Goal: Information Seeking & Learning: Learn about a topic

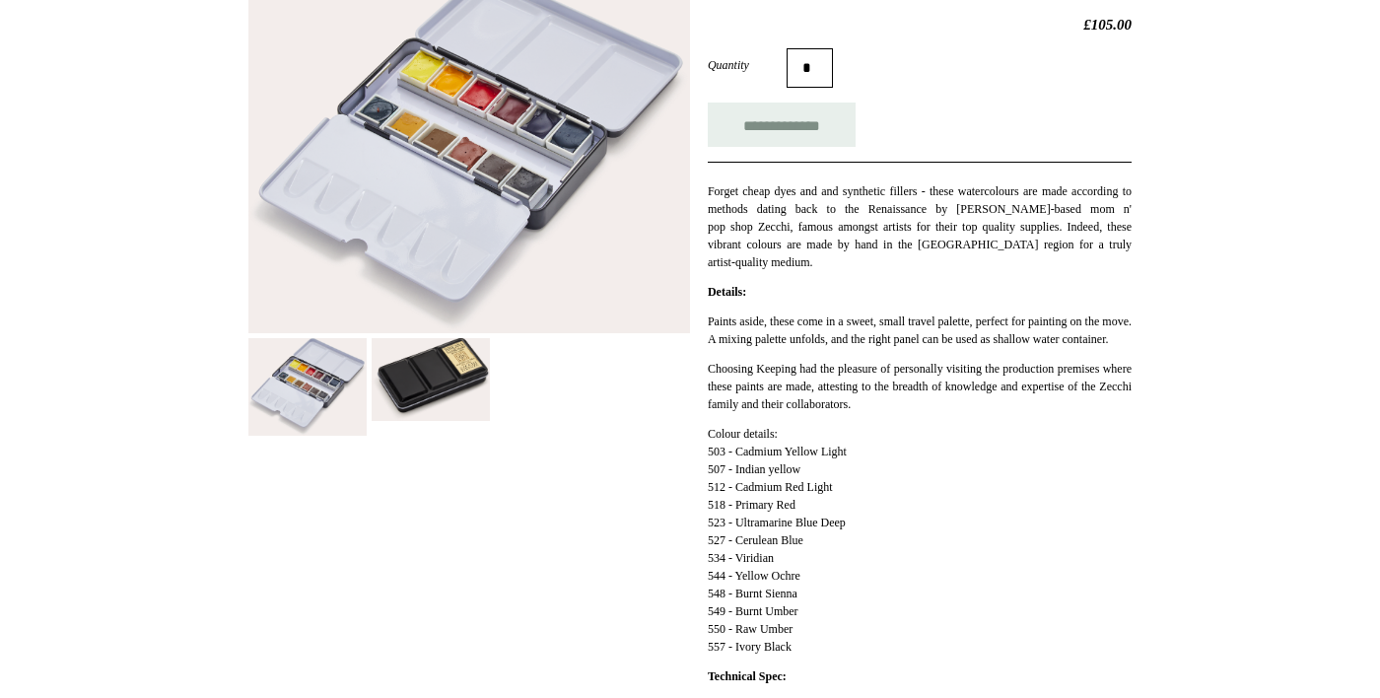
scroll to position [315, 0]
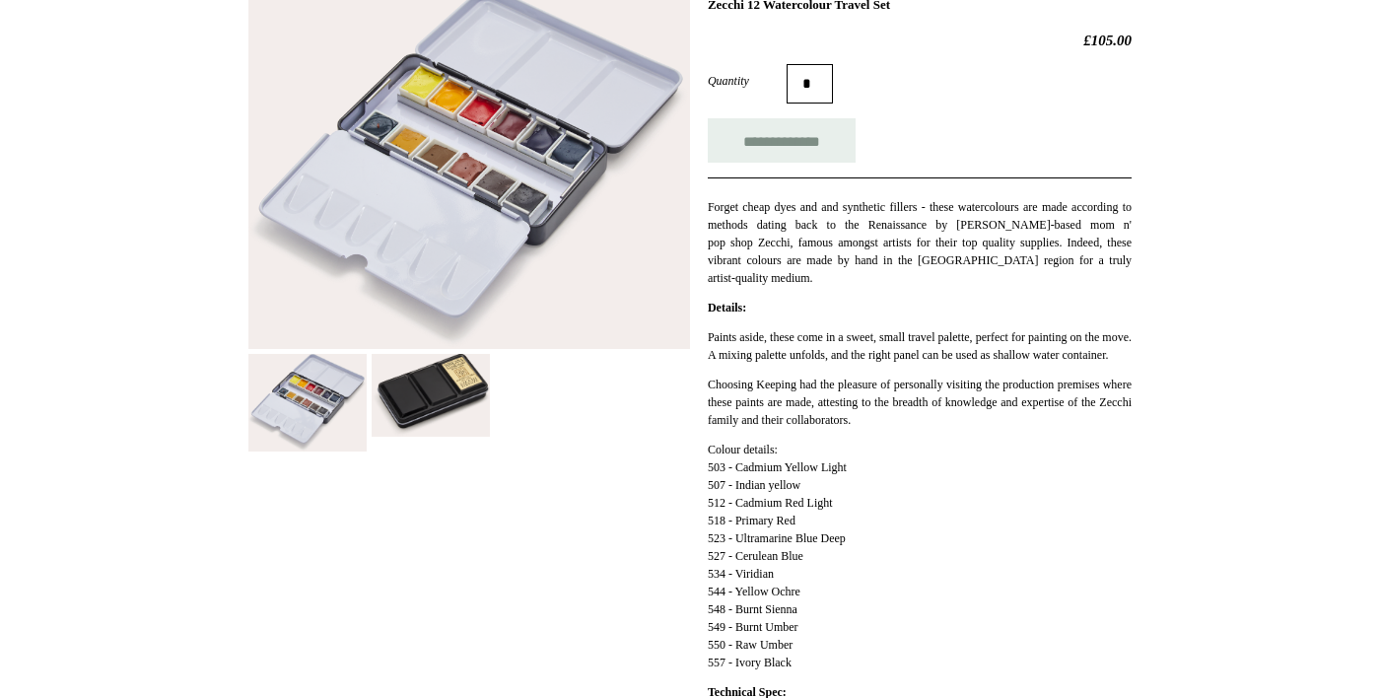
click at [286, 413] on img at bounding box center [307, 403] width 118 height 98
click at [305, 300] on img at bounding box center [469, 168] width 442 height 363
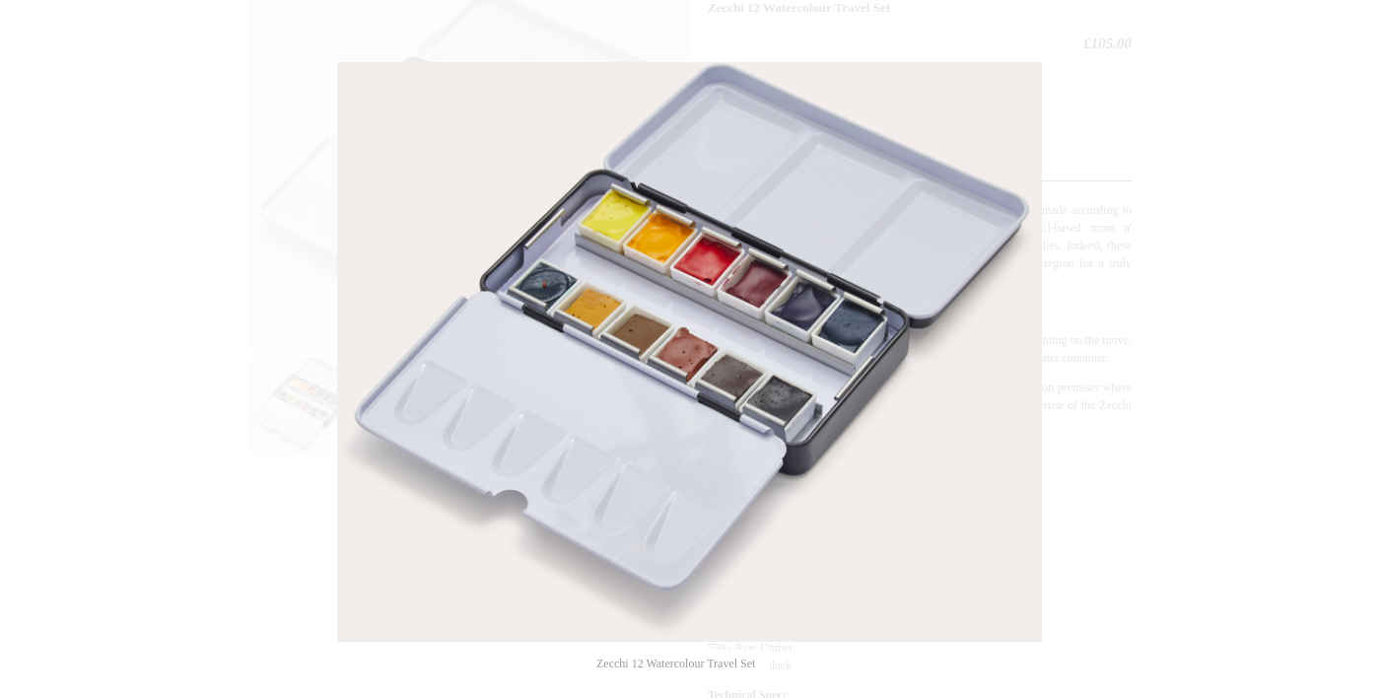
scroll to position [310, 0]
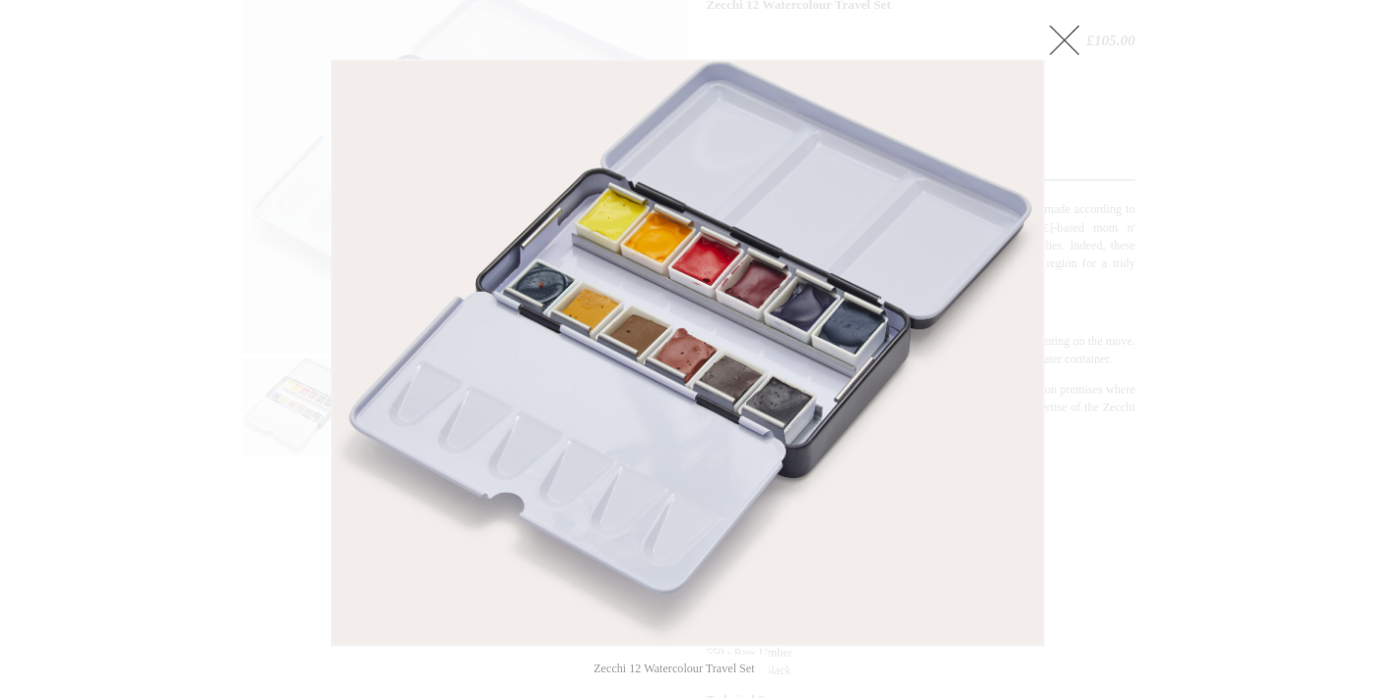
click at [1067, 44] on link at bounding box center [1061, 44] width 39 height 39
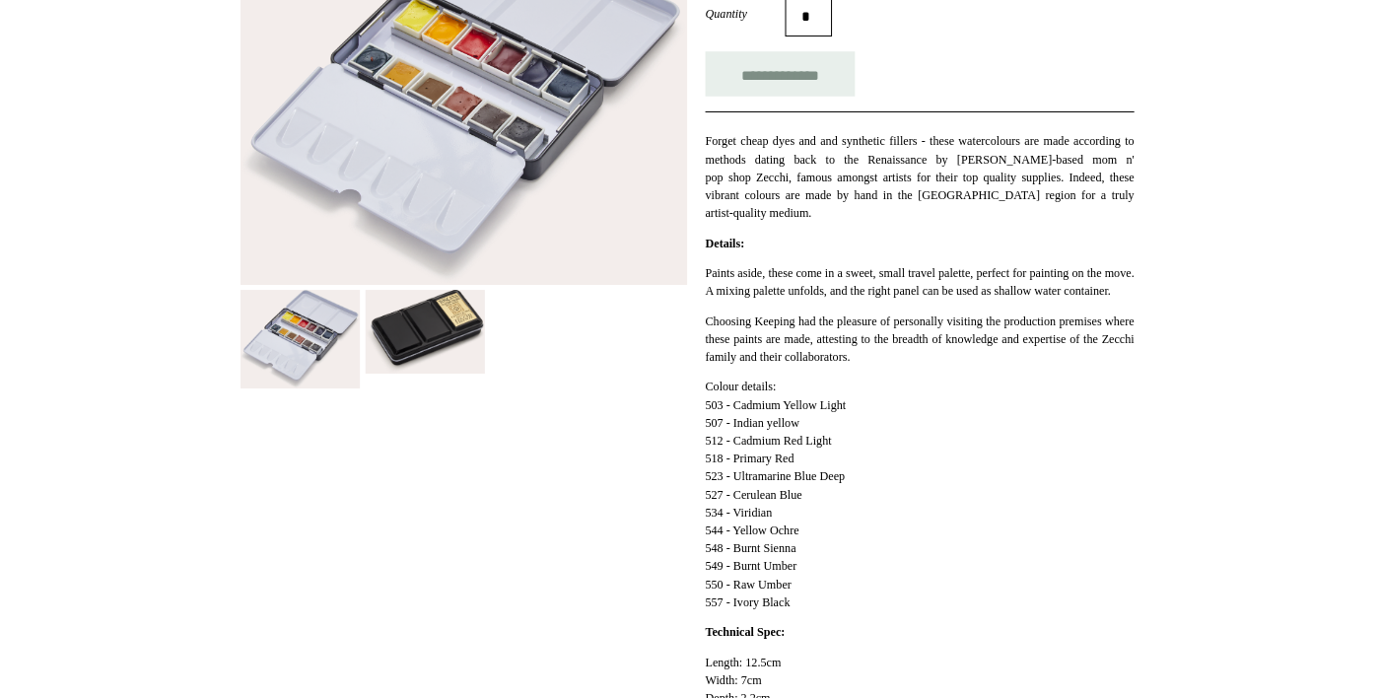
scroll to position [0, 0]
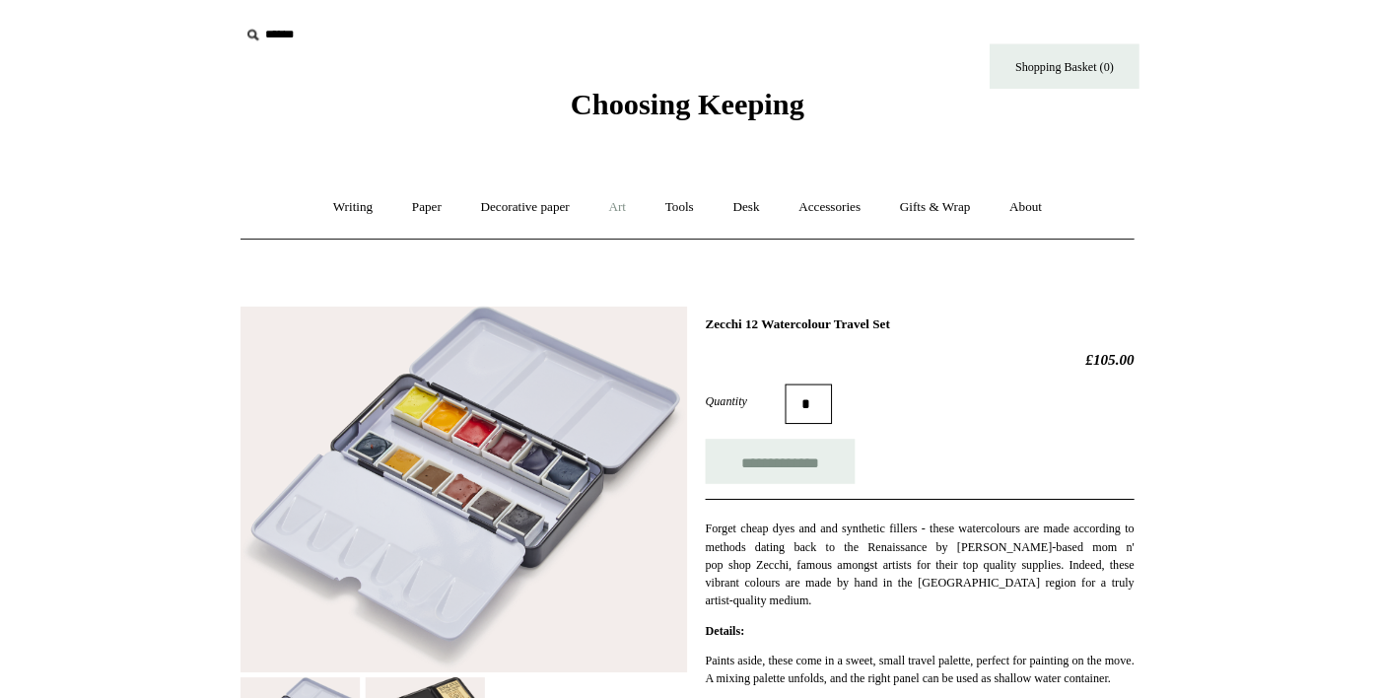
click at [621, 205] on link "Art +" at bounding box center [620, 204] width 52 height 52
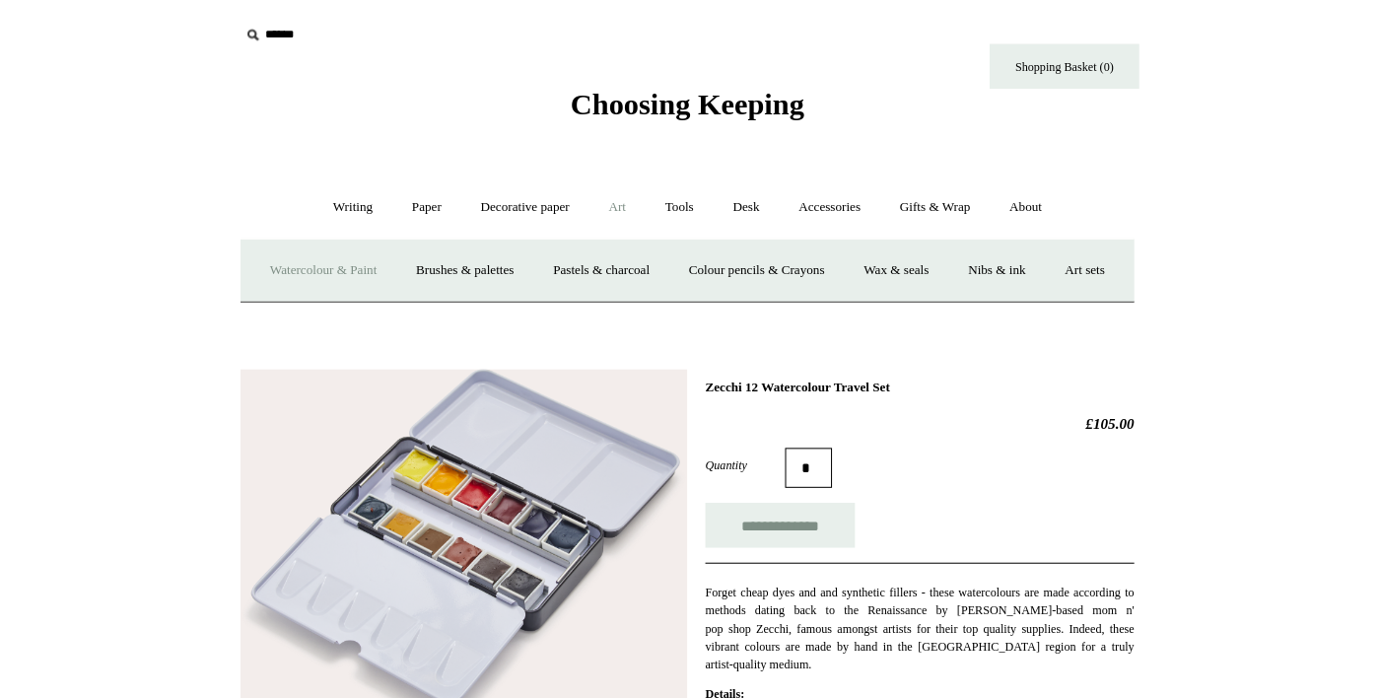
click at [322, 270] on link "Watercolour & Paint" at bounding box center [329, 267] width 141 height 52
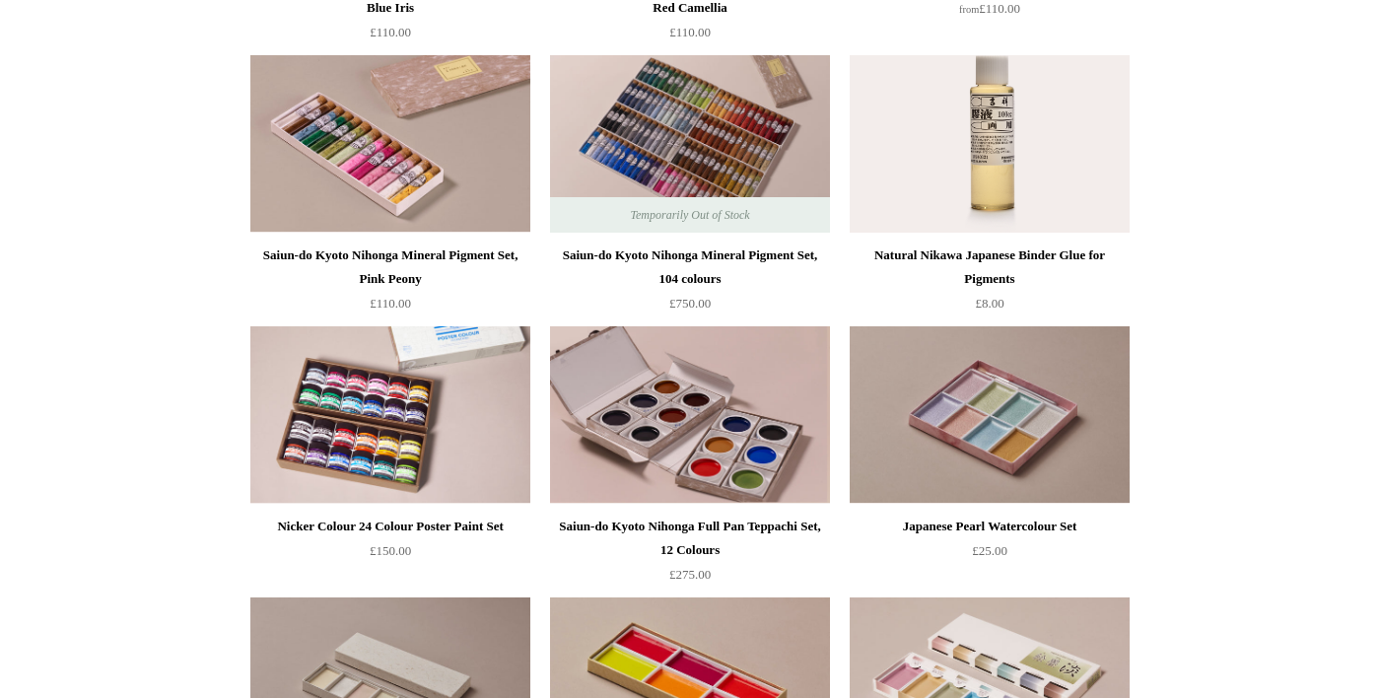
scroll to position [2099, 0]
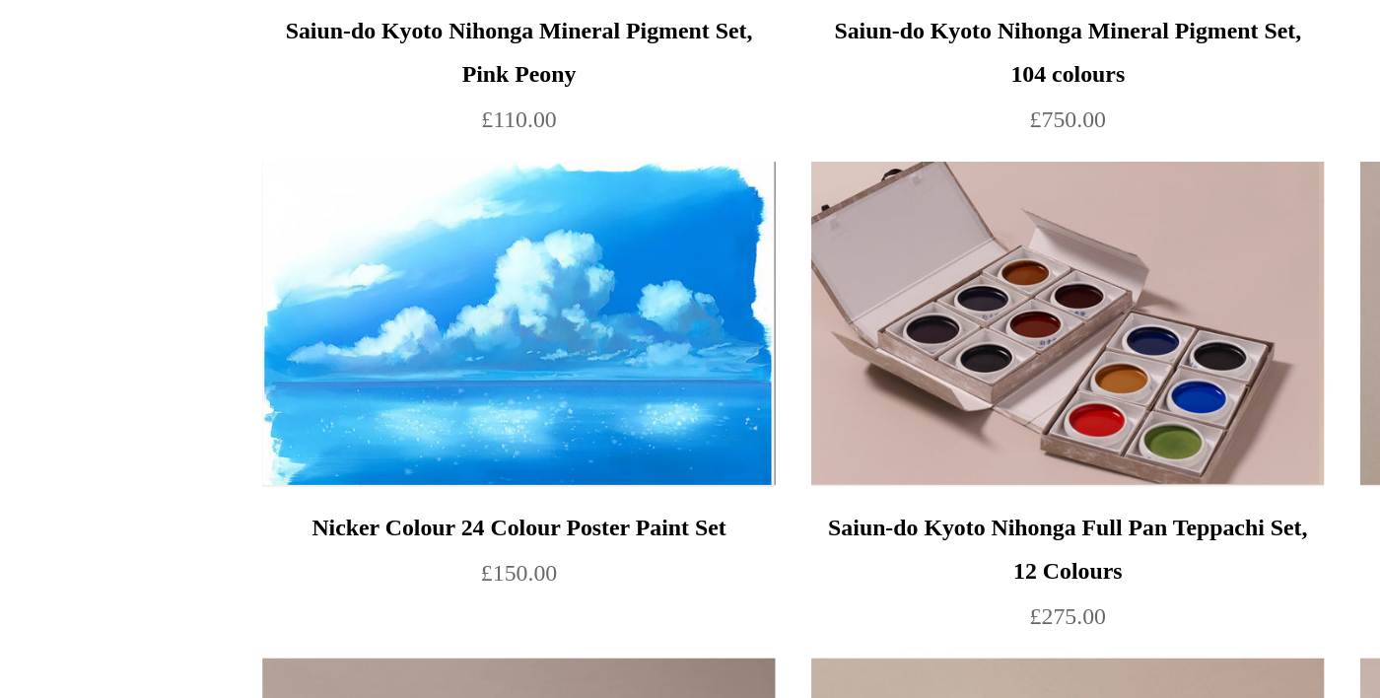
click at [315, 446] on img at bounding box center [390, 413] width 280 height 177
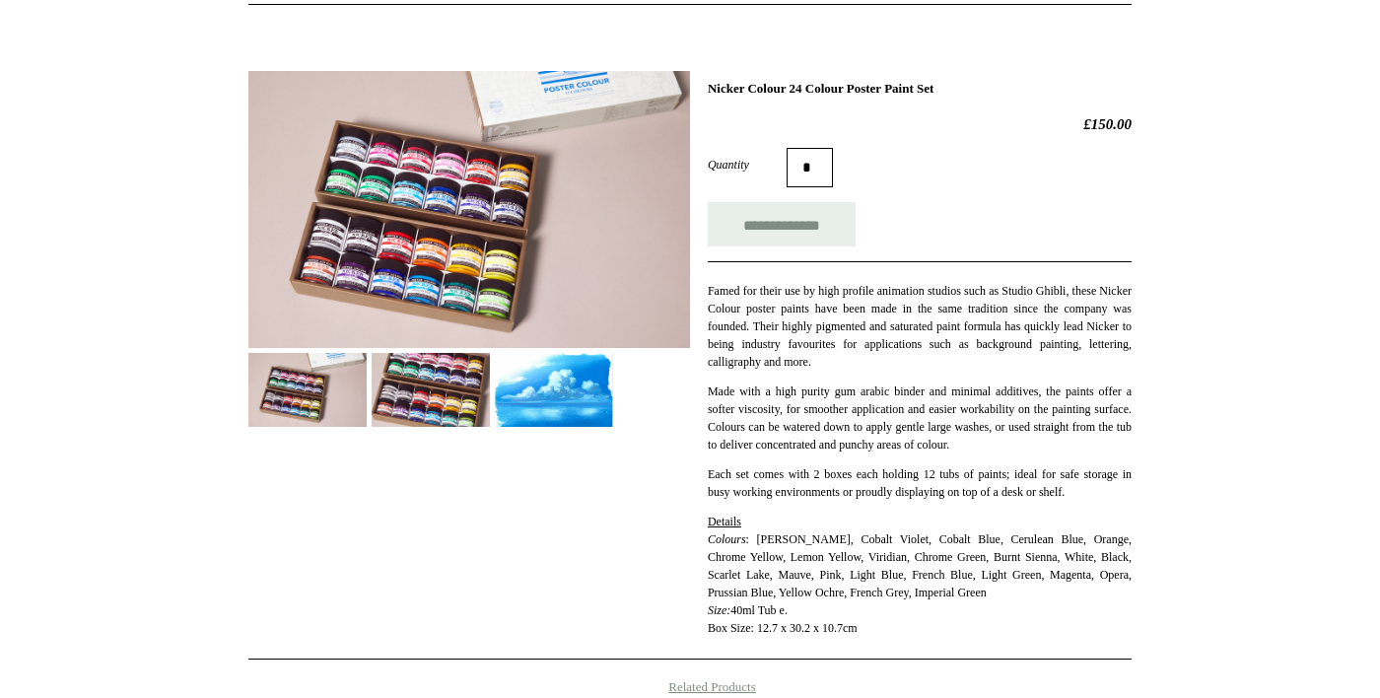
scroll to position [232, 0]
click at [417, 395] on img at bounding box center [431, 390] width 118 height 74
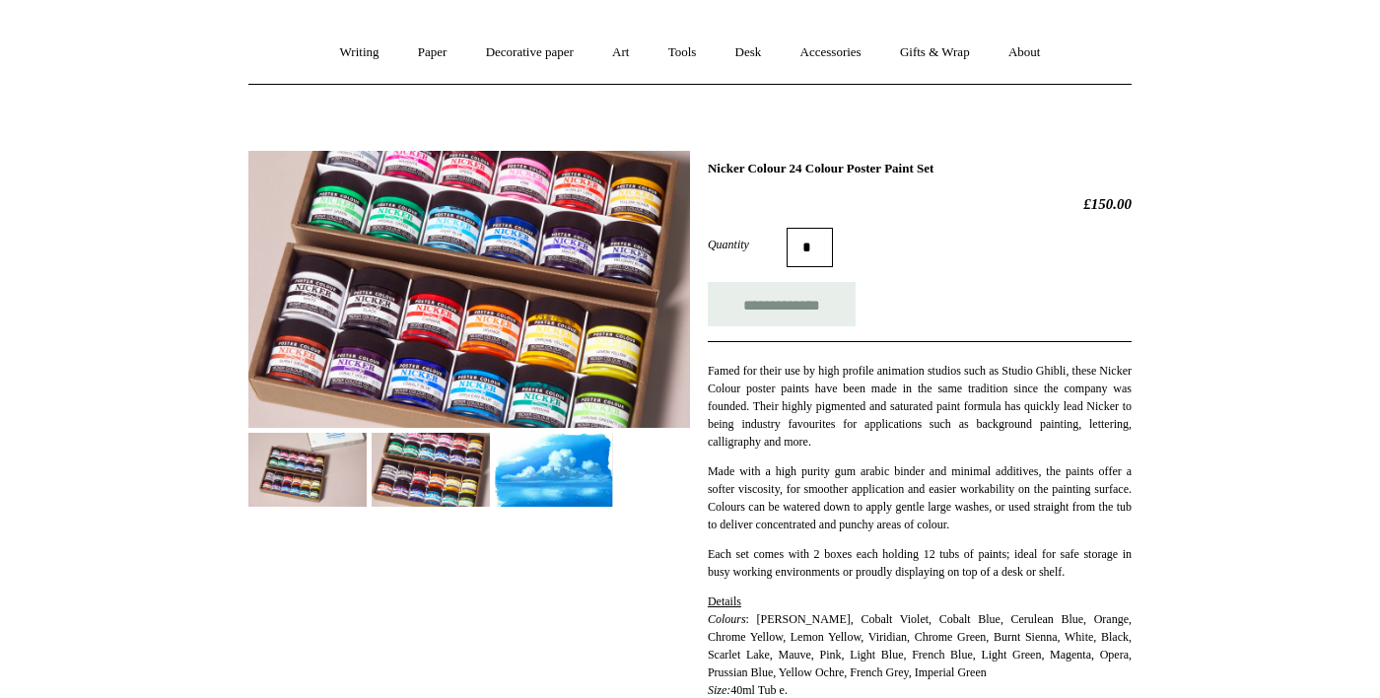
scroll to position [144, 0]
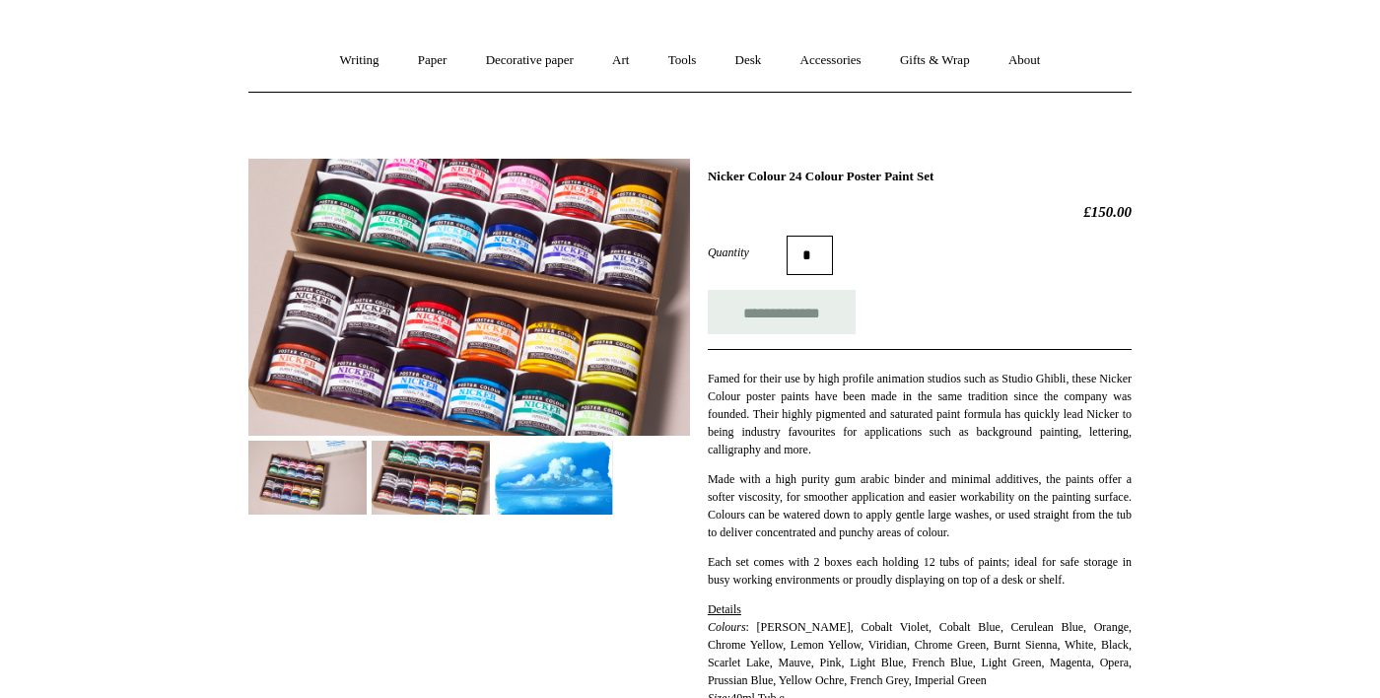
click at [544, 497] on img at bounding box center [554, 478] width 118 height 74
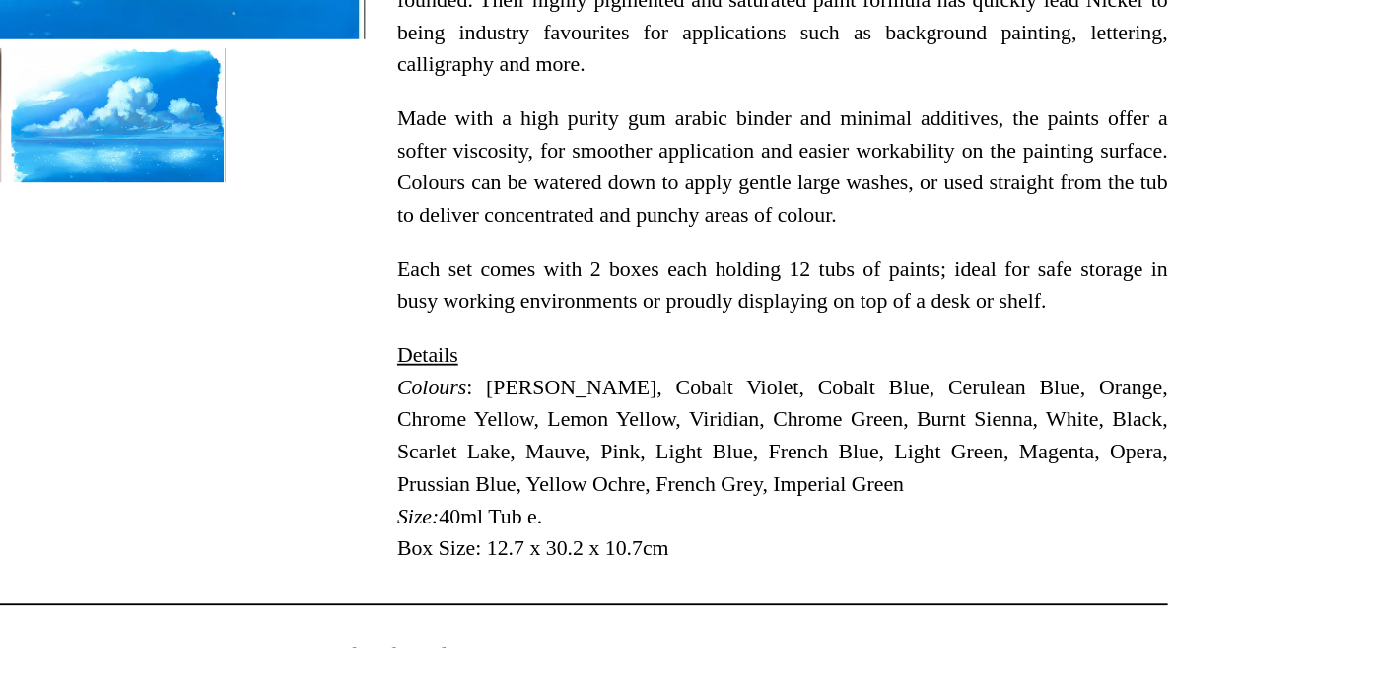
scroll to position [307, 0]
